Goal: Information Seeking & Learning: Learn about a topic

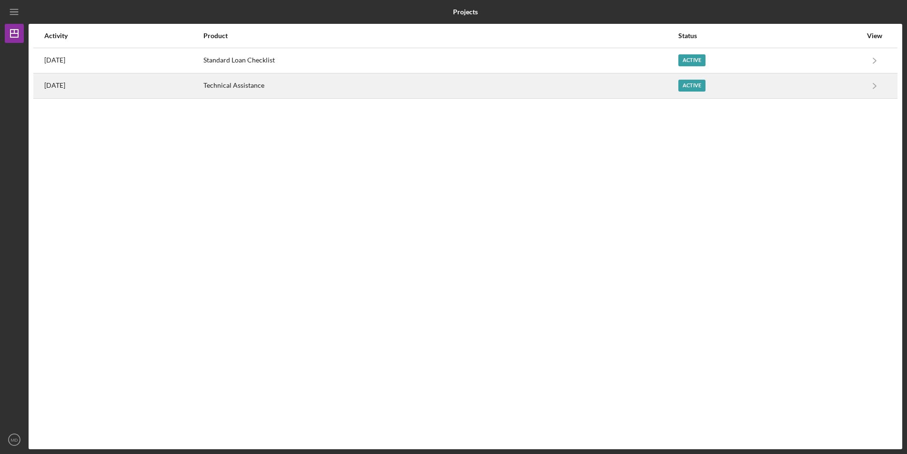
click at [317, 84] on div "Technical Assistance" at bounding box center [441, 86] width 474 height 24
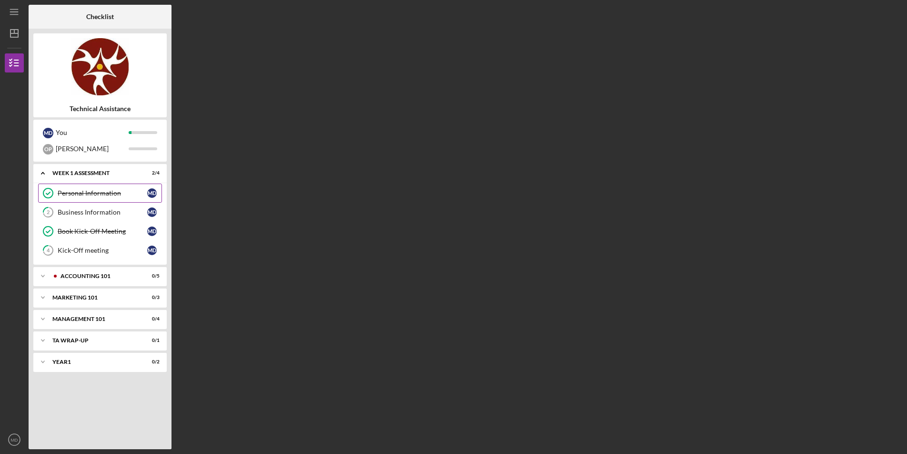
click at [87, 195] on div "Personal Information" at bounding box center [103, 193] width 90 height 8
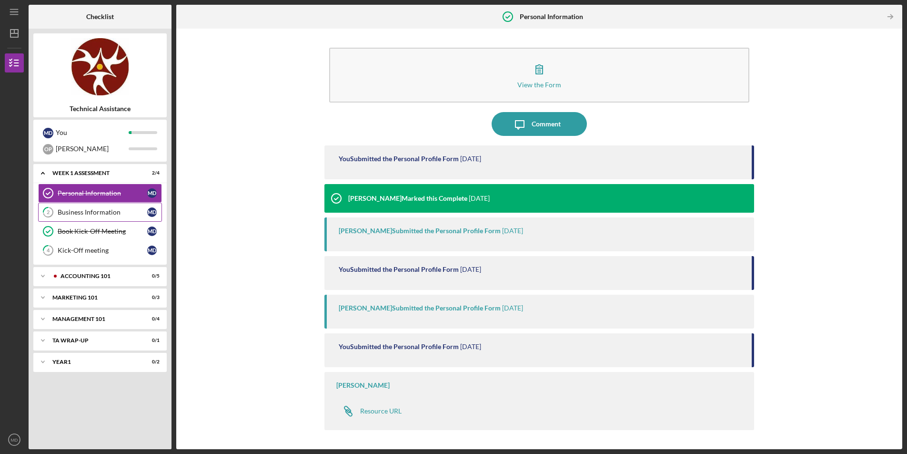
click at [92, 212] on div "Business Information" at bounding box center [103, 212] width 90 height 8
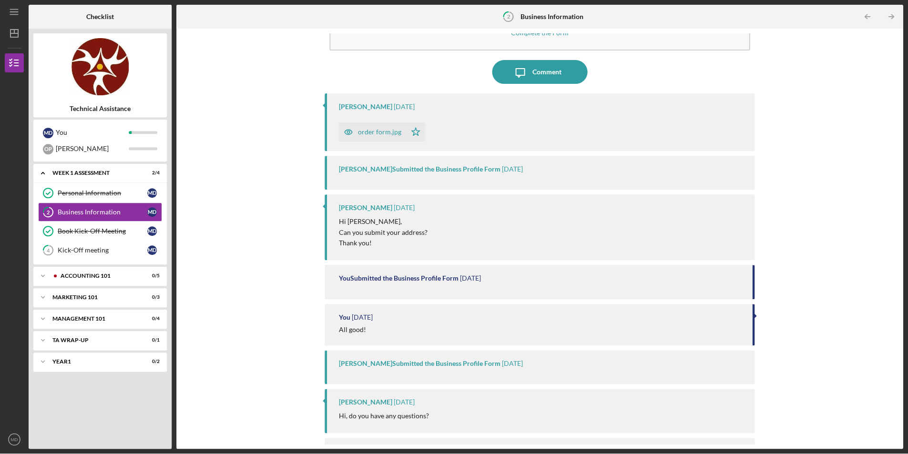
scroll to position [94, 0]
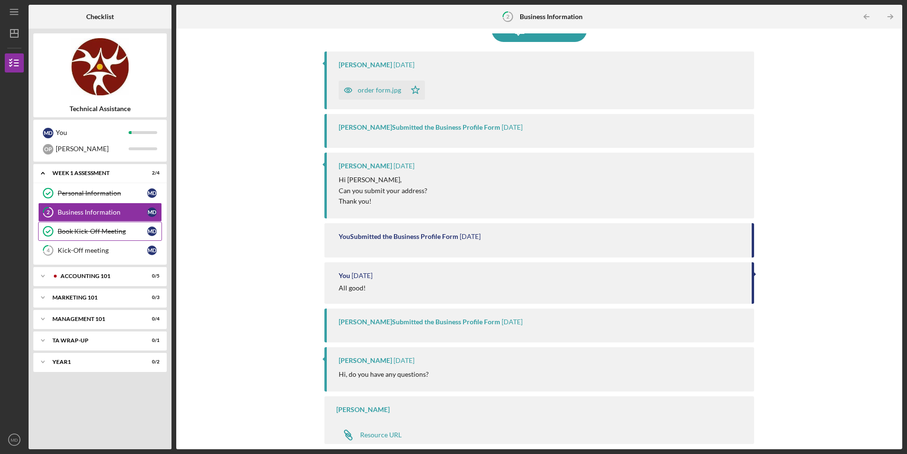
click at [70, 237] on link "Book Kick-Off Meeting Book Kick-Off Meeting M D" at bounding box center [100, 231] width 124 height 19
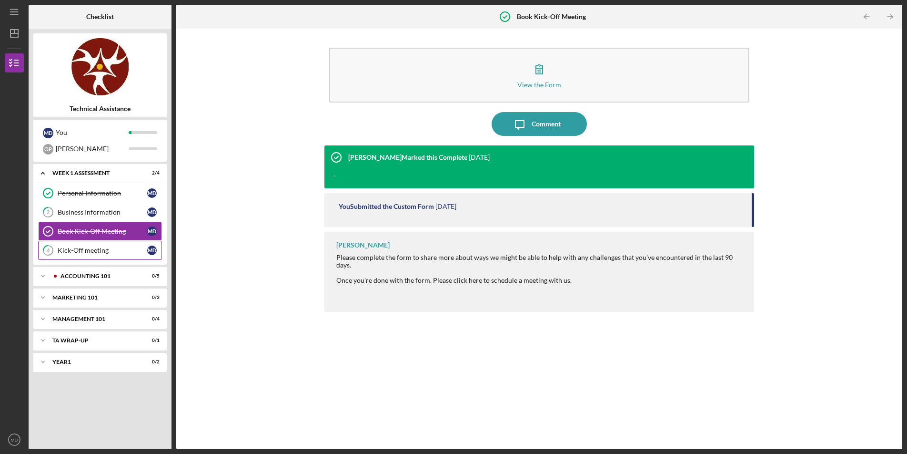
click at [83, 250] on div "Kick-Off meeting" at bounding box center [103, 250] width 90 height 8
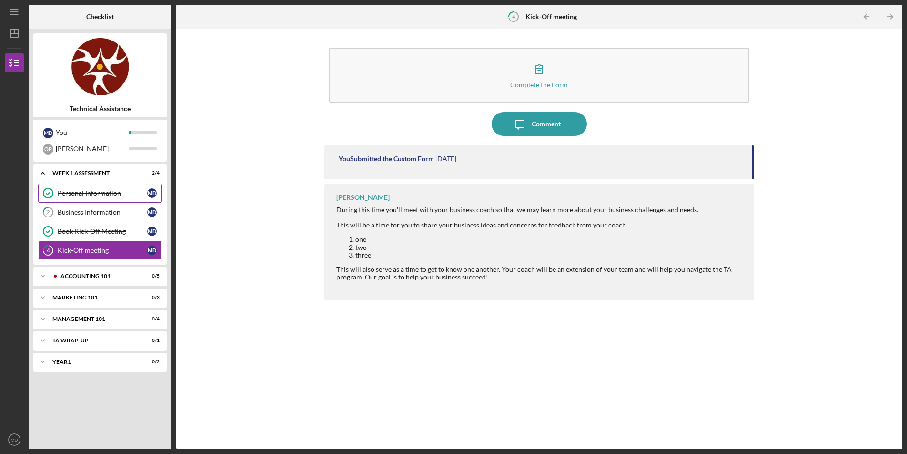
click at [92, 193] on div "Personal Information" at bounding box center [103, 193] width 90 height 8
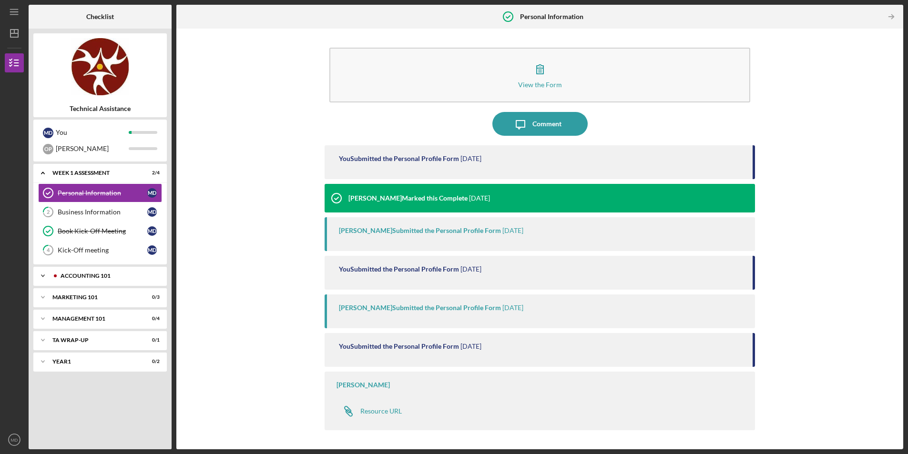
click at [81, 273] on div "Accounting 101" at bounding box center [105, 276] width 107 height 6
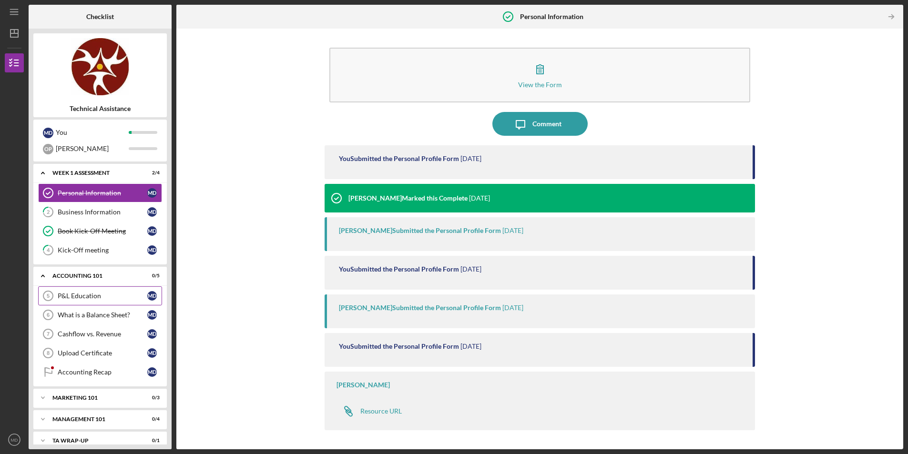
click at [81, 291] on link "P&L Education 5 P&L Education M D" at bounding box center [100, 295] width 124 height 19
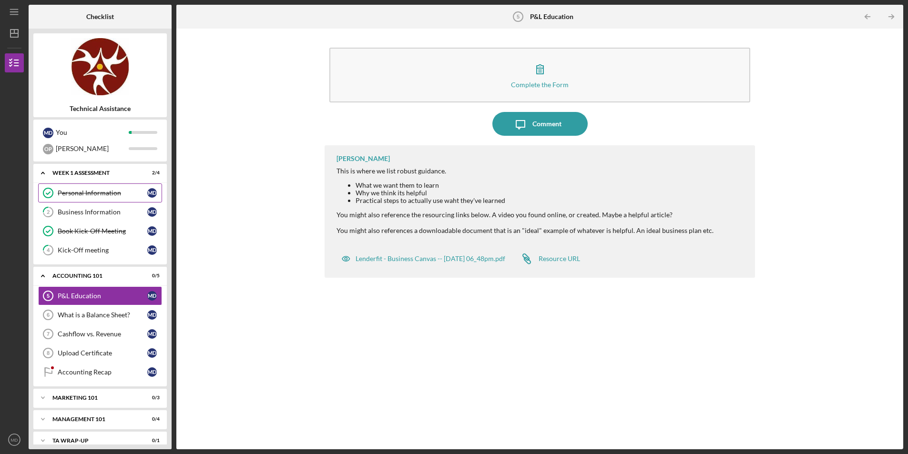
click at [87, 191] on div "Personal Information" at bounding box center [103, 193] width 90 height 8
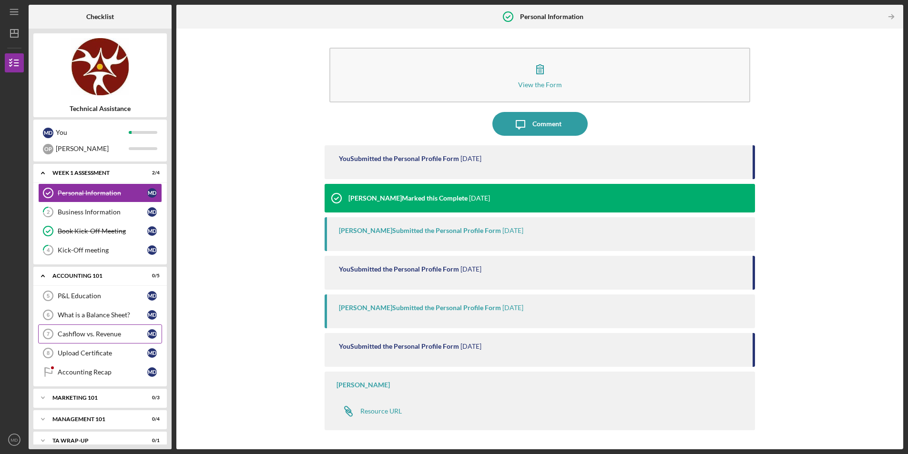
click at [90, 330] on div "Cashflow vs. Revenue" at bounding box center [103, 334] width 90 height 8
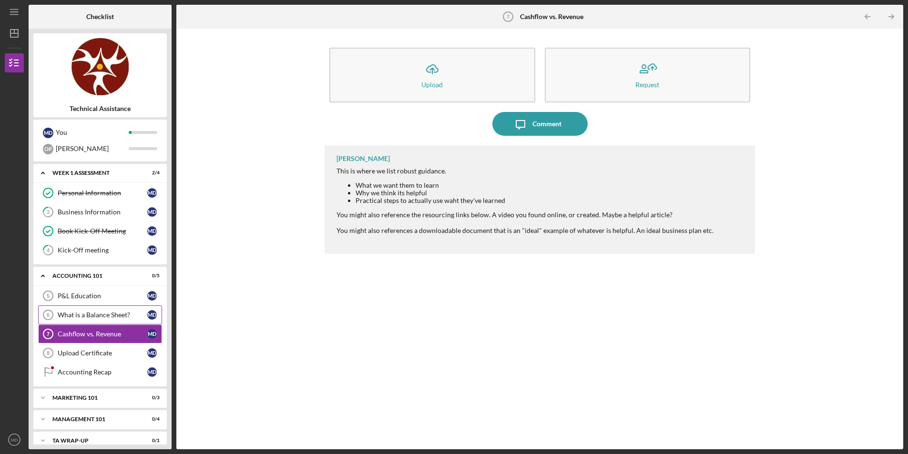
click at [103, 313] on div "What is a Balance Sheet?" at bounding box center [103, 315] width 90 height 8
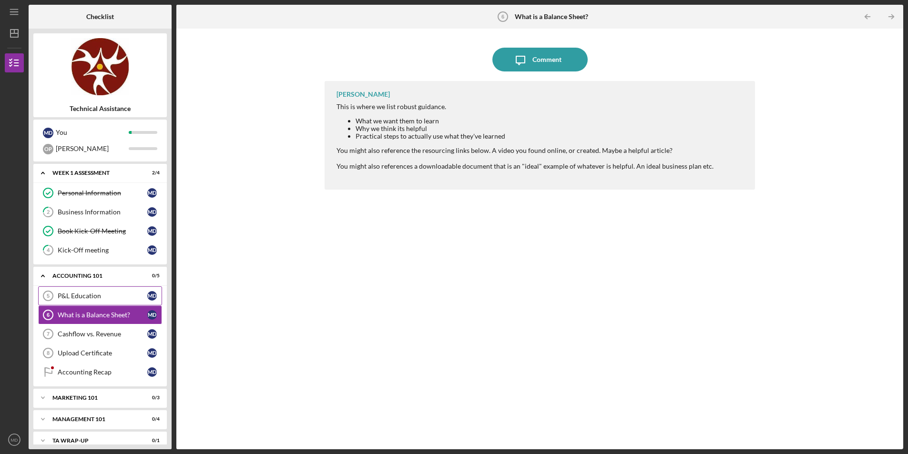
click at [103, 294] on div "P&L Education" at bounding box center [103, 296] width 90 height 8
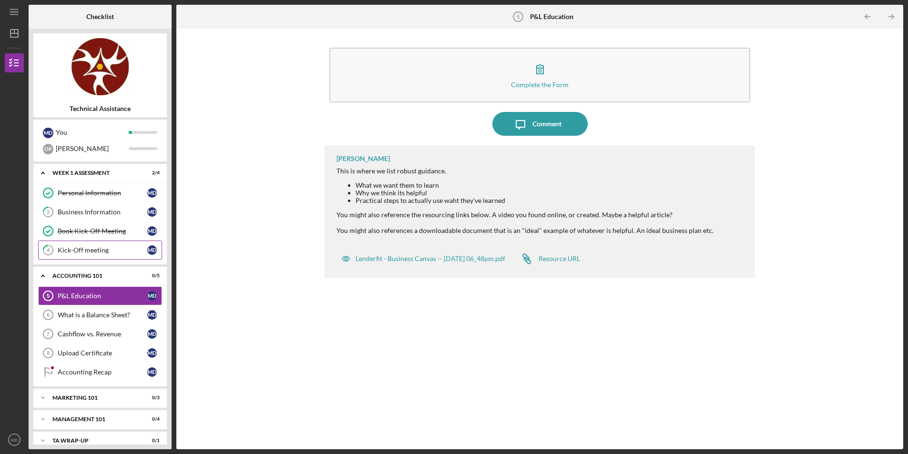
click at [91, 248] on div "Kick-Off meeting" at bounding box center [103, 250] width 90 height 8
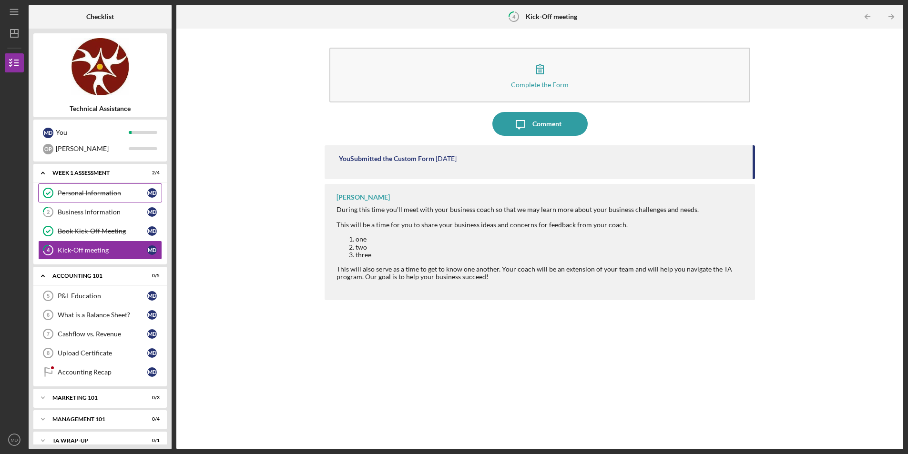
click at [97, 194] on div "Personal Information" at bounding box center [103, 193] width 90 height 8
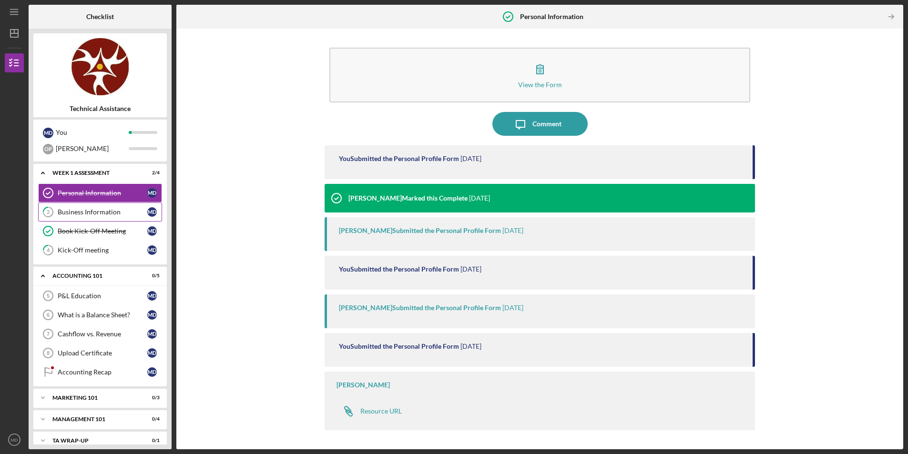
click at [98, 213] on div "Business Information" at bounding box center [103, 212] width 90 height 8
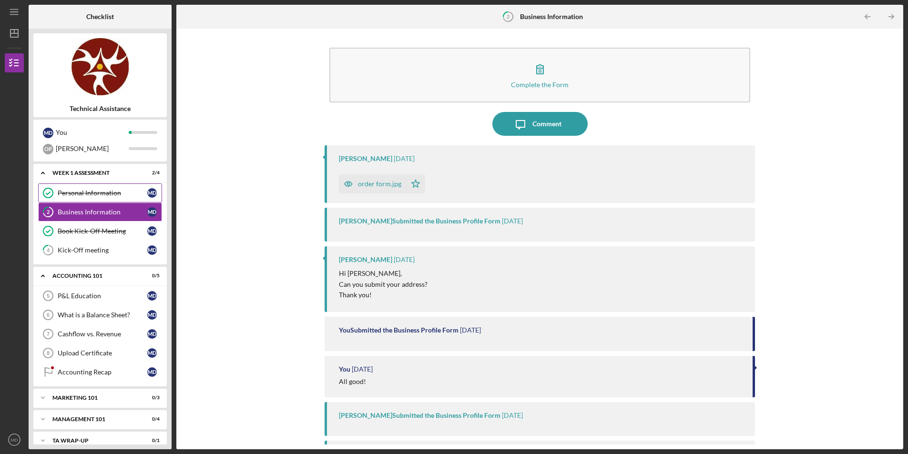
click at [101, 201] on link "Personal Information Personal Information M D" at bounding box center [100, 192] width 124 height 19
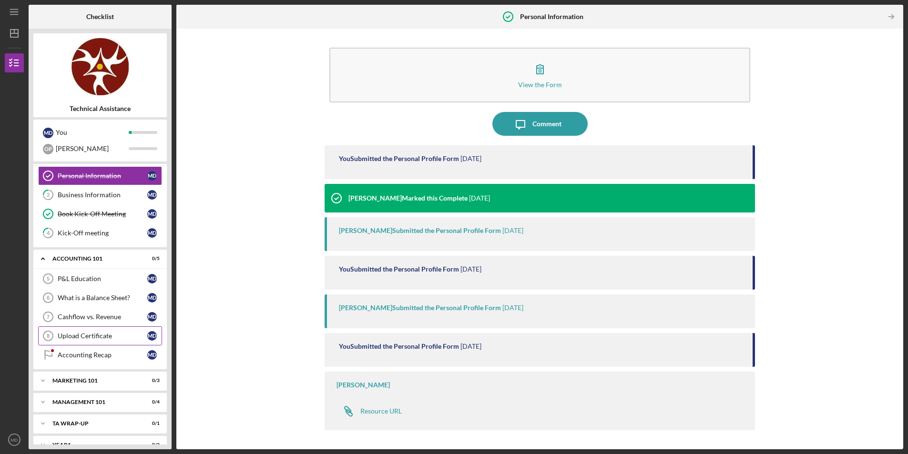
scroll to position [32, 0]
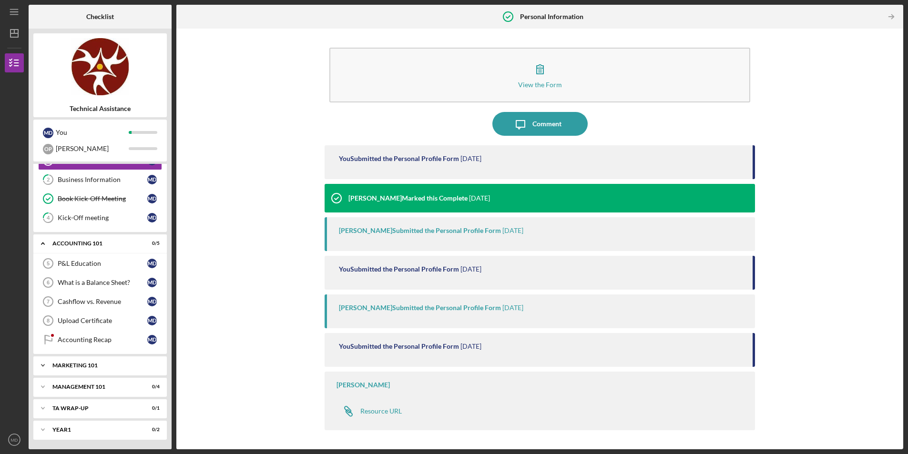
click at [89, 364] on div "Marketing 101" at bounding box center [103, 366] width 102 height 6
click at [92, 382] on div "Re-Opening Webinar" at bounding box center [103, 386] width 90 height 8
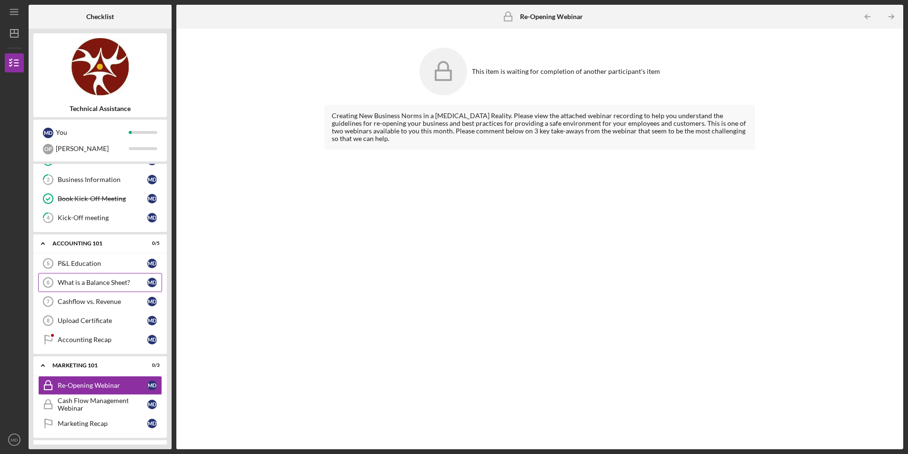
click at [88, 288] on link "What is a Balance Sheet? 6 What is a Balance Sheet? M D" at bounding box center [100, 282] width 124 height 19
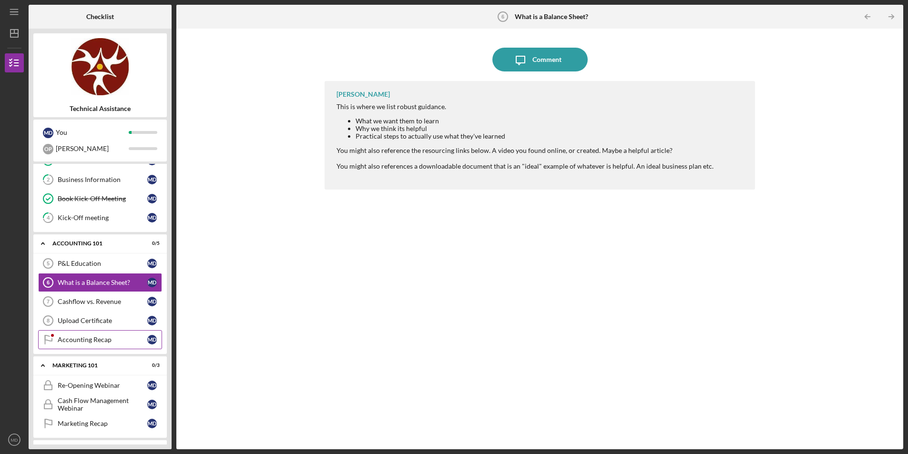
click at [80, 346] on link "Accounting Recap Accounting Recap M D" at bounding box center [100, 339] width 124 height 19
